Goal: Transaction & Acquisition: Book appointment/travel/reservation

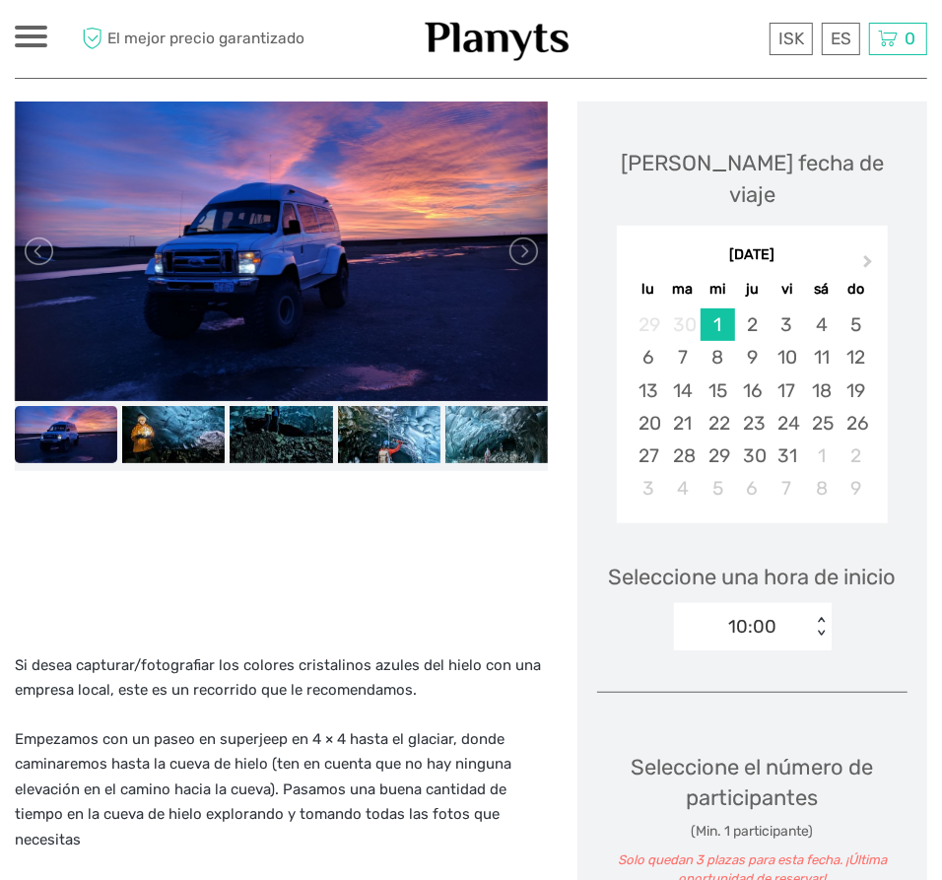
scroll to position [267, 0]
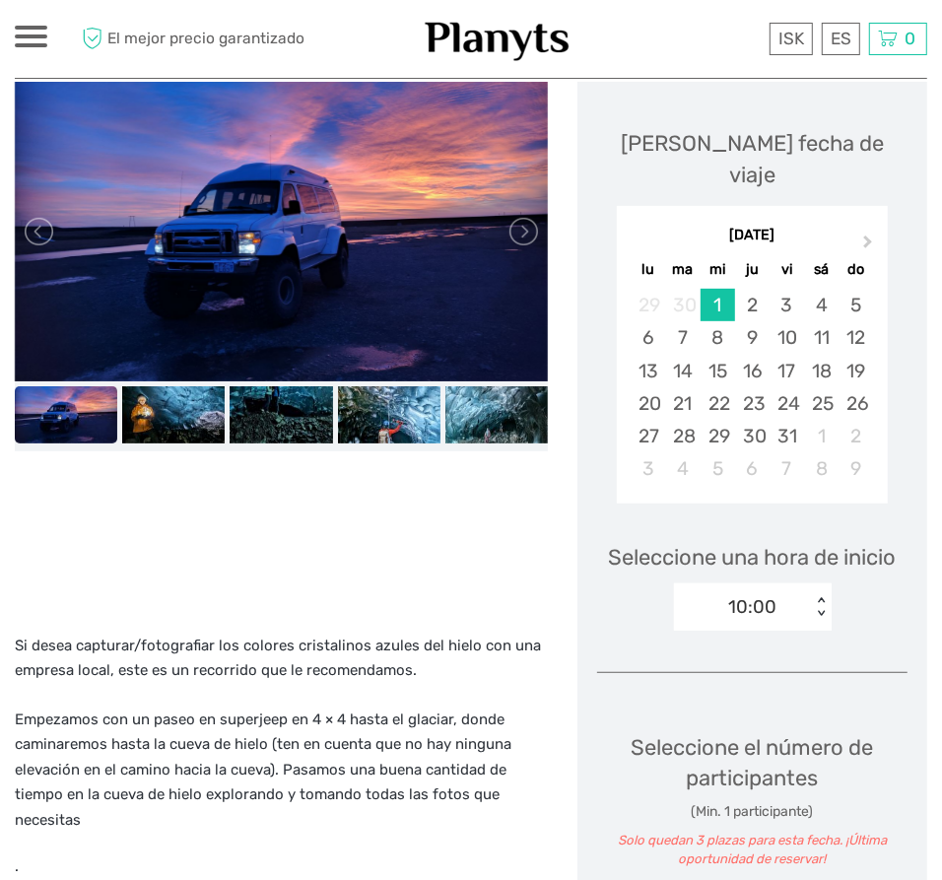
click at [795, 592] on div "10:00" at bounding box center [742, 607] width 137 height 30
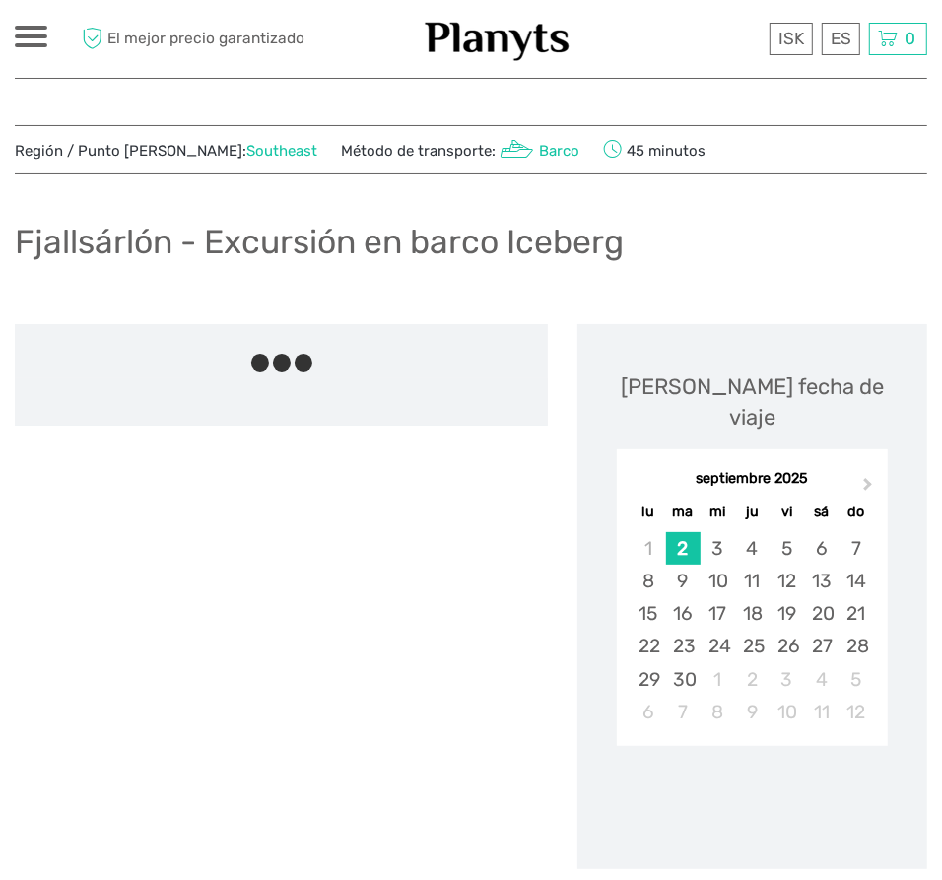
scroll to position [5, 0]
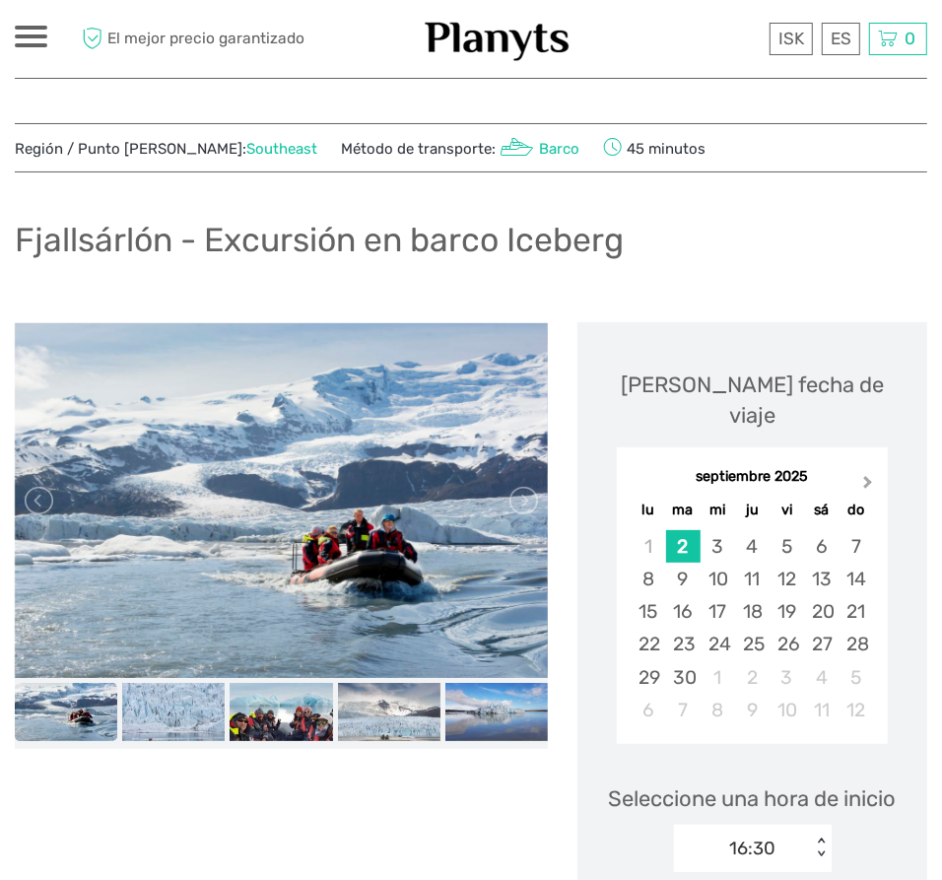
click at [861, 472] on button "Next Month" at bounding box center [870, 488] width 32 height 32
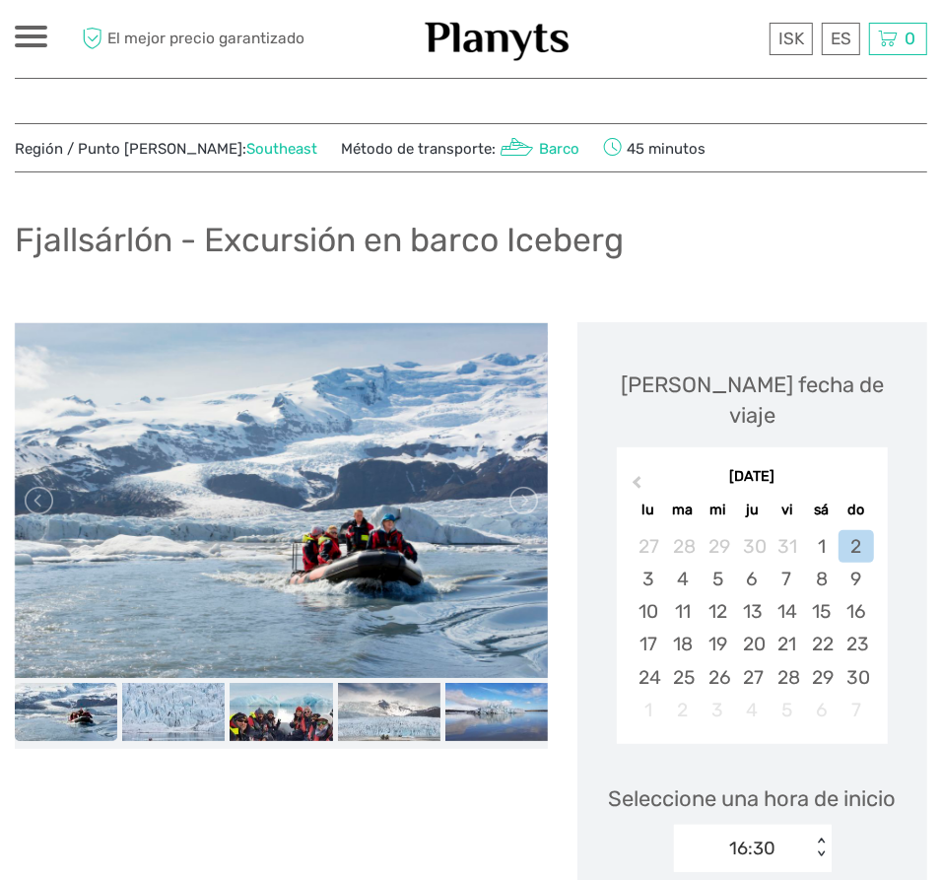
click at [865, 467] on div "[DATE]" at bounding box center [752, 477] width 271 height 21
